Goal: Task Accomplishment & Management: Manage account settings

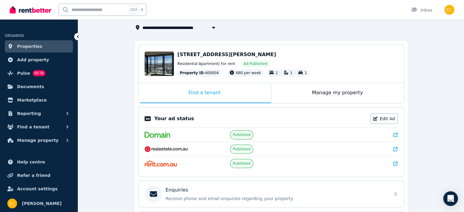
scroll to position [26, 0]
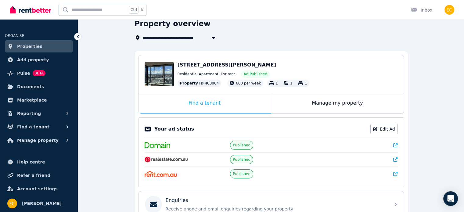
click at [397, 146] on icon at bounding box center [395, 145] width 4 height 4
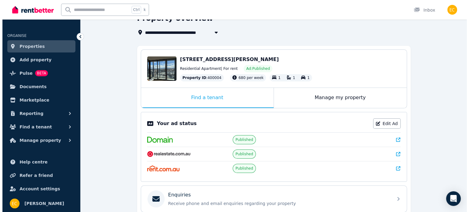
scroll to position [0, 0]
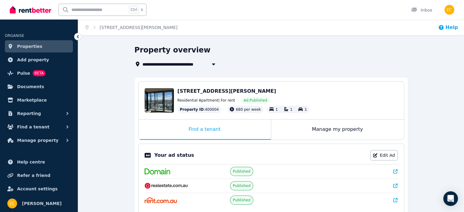
click at [452, 28] on button "Help" at bounding box center [448, 27] width 20 height 7
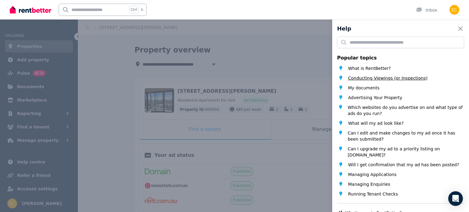
click at [385, 79] on span "Conducting Viewings (or Inspections)" at bounding box center [387, 78] width 79 height 6
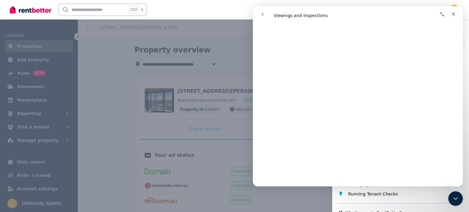
scroll to position [549, 0]
click at [457, 14] on div "Close" at bounding box center [453, 14] width 11 height 11
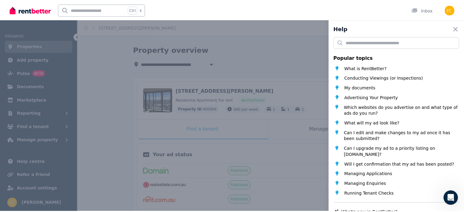
scroll to position [0, 0]
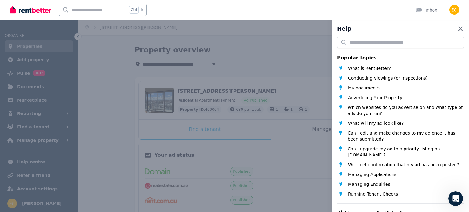
click at [457, 28] on icon "button" at bounding box center [460, 28] width 7 height 7
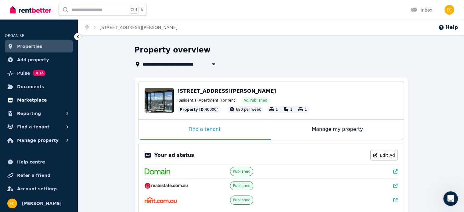
click at [27, 99] on span "Marketplace" at bounding box center [32, 99] width 30 height 7
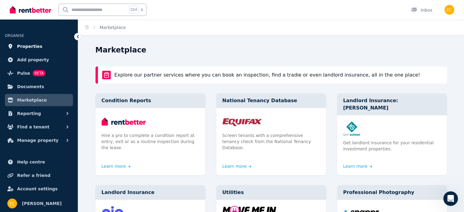
click at [34, 48] on span "Properties" at bounding box center [29, 46] width 25 height 7
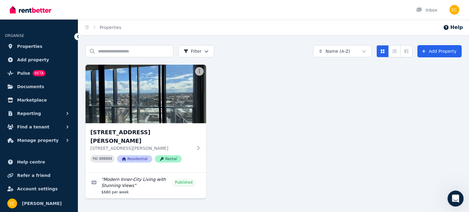
click at [459, 194] on div "Open Intercom Messenger" at bounding box center [454, 198] width 20 height 20
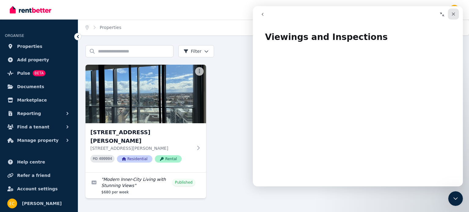
click at [454, 12] on icon "Close" at bounding box center [453, 14] width 5 height 5
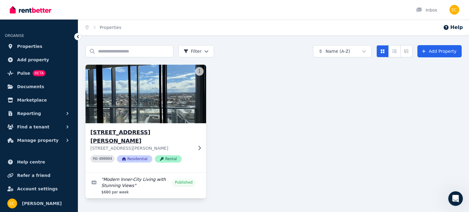
click at [136, 87] on img at bounding box center [145, 94] width 126 height 62
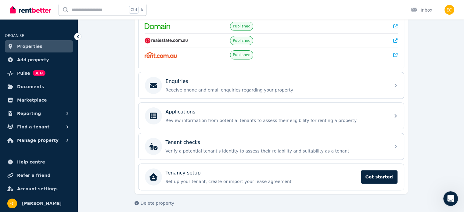
scroll to position [148, 0]
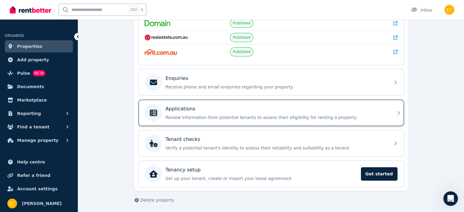
click at [251, 111] on div "Applications" at bounding box center [276, 108] width 221 height 7
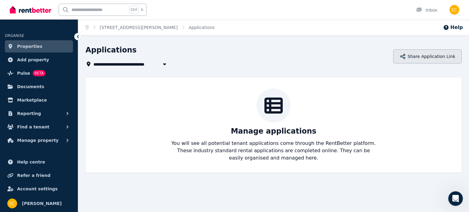
click at [422, 60] on button "Share Application Link" at bounding box center [427, 56] width 68 height 14
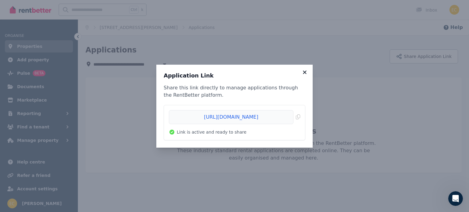
click at [306, 70] on icon at bounding box center [305, 72] width 6 height 5
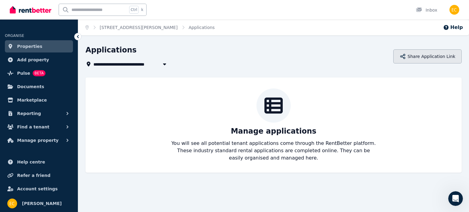
click at [447, 55] on button "Share Application Link" at bounding box center [427, 56] width 68 height 14
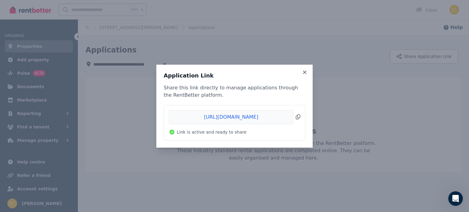
click at [298, 117] on span "Copied!" at bounding box center [234, 117] width 131 height 14
click at [307, 72] on icon at bounding box center [305, 72] width 6 height 5
